Goal: Check status: Check status

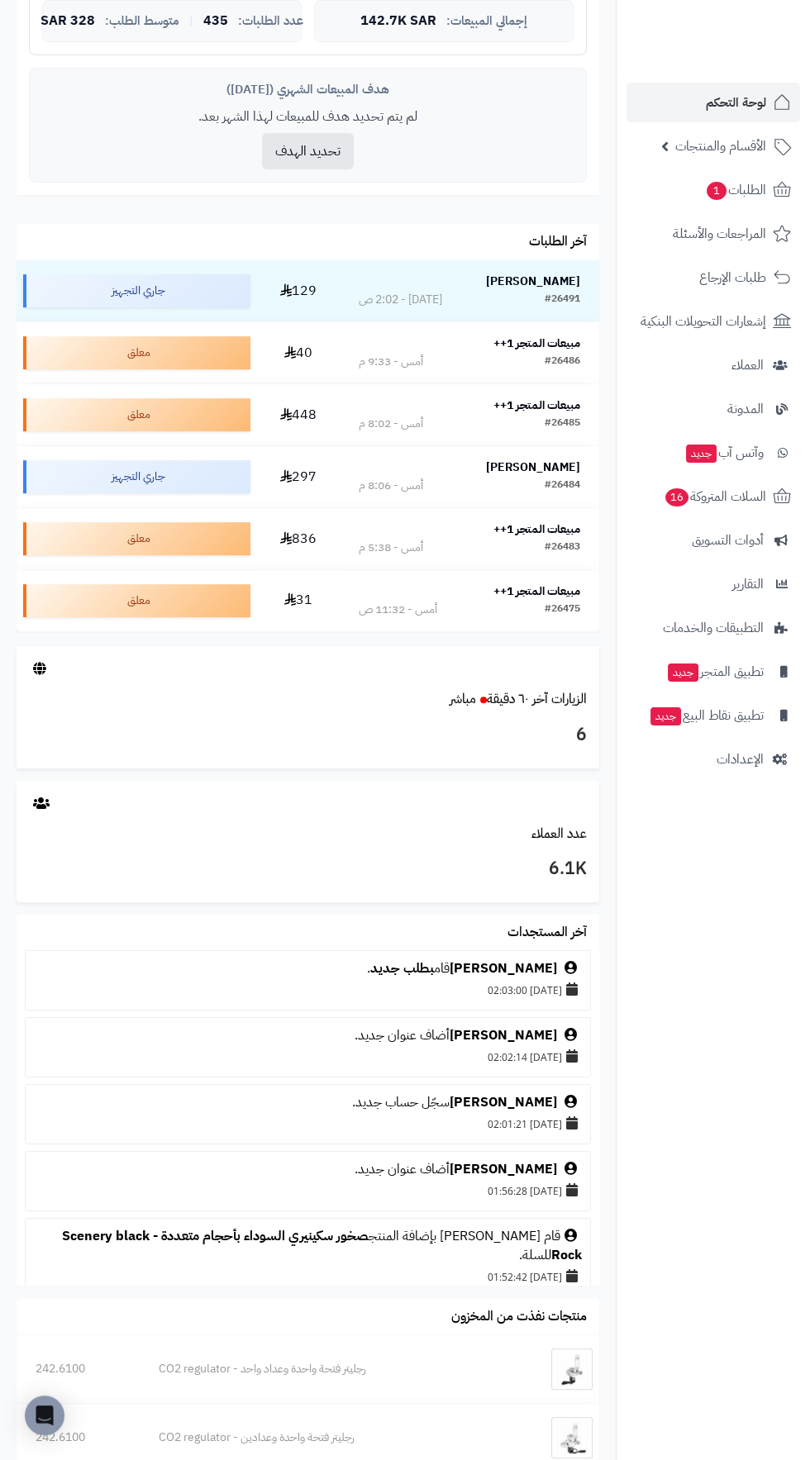
scroll to position [804, 0]
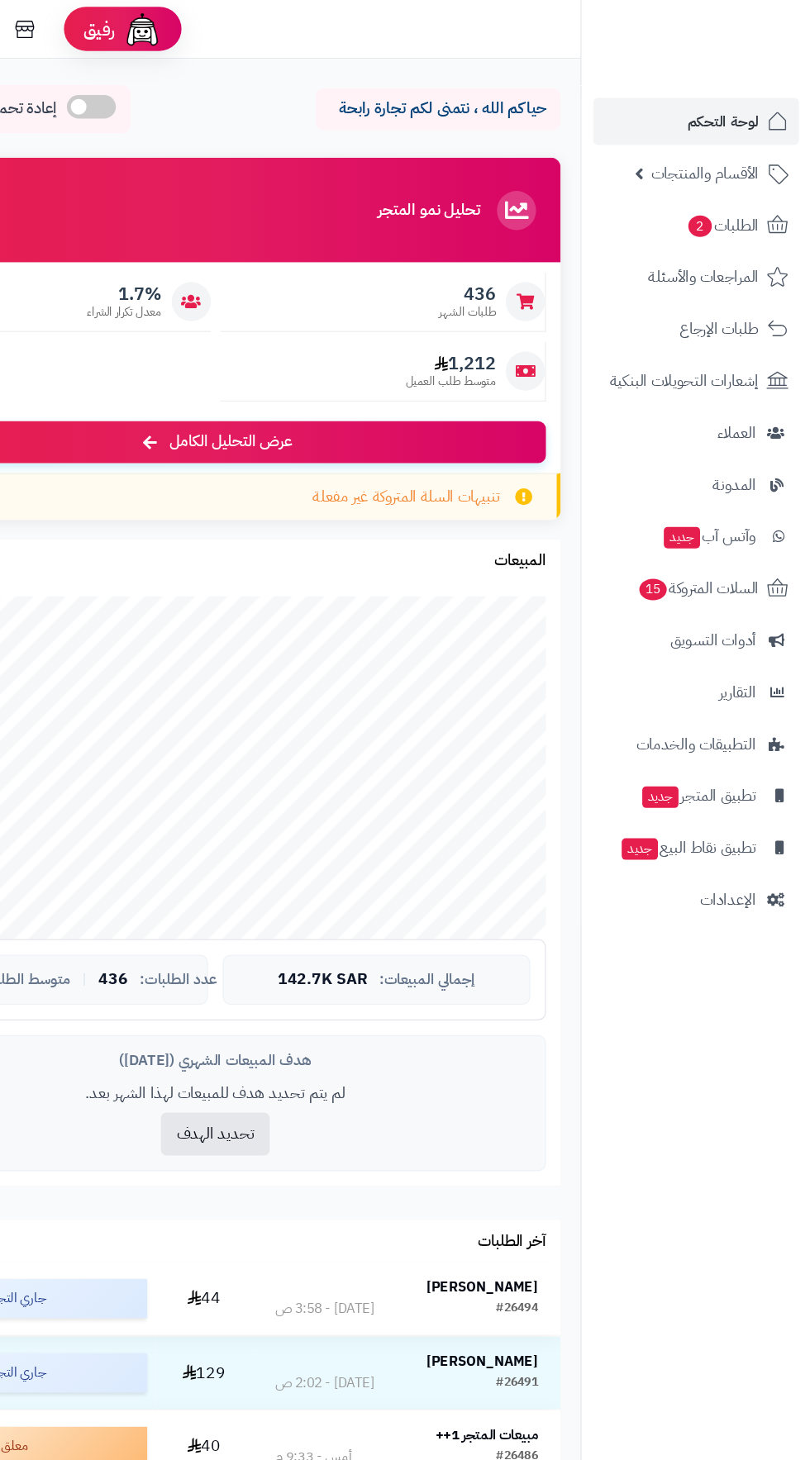
click at [539, 1084] on strong "عبدالرحمن الخريجي" at bounding box center [533, 1085] width 94 height 17
